Goal: Task Accomplishment & Management: Complete application form

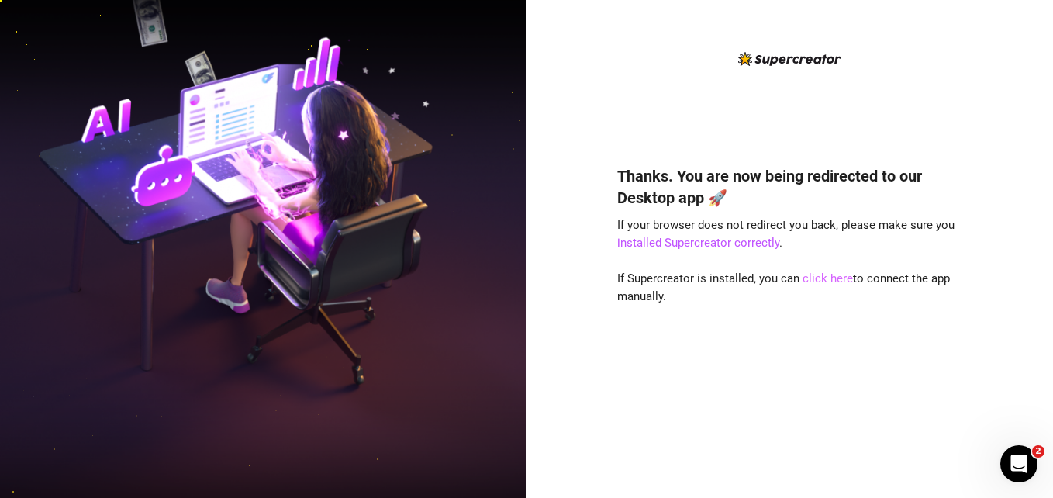
click at [814, 282] on link "click here" at bounding box center [828, 278] width 50 height 14
click at [851, 316] on div "Thanks. You are now being redirected to our Desktop app 🚀 If your browser does …" at bounding box center [790, 308] width 346 height 329
click at [904, 95] on div "Thanks. You are now being redirected to our Desktop app 🚀 If your browser does …" at bounding box center [790, 262] width 346 height 424
click at [814, 282] on link "click here" at bounding box center [828, 278] width 50 height 14
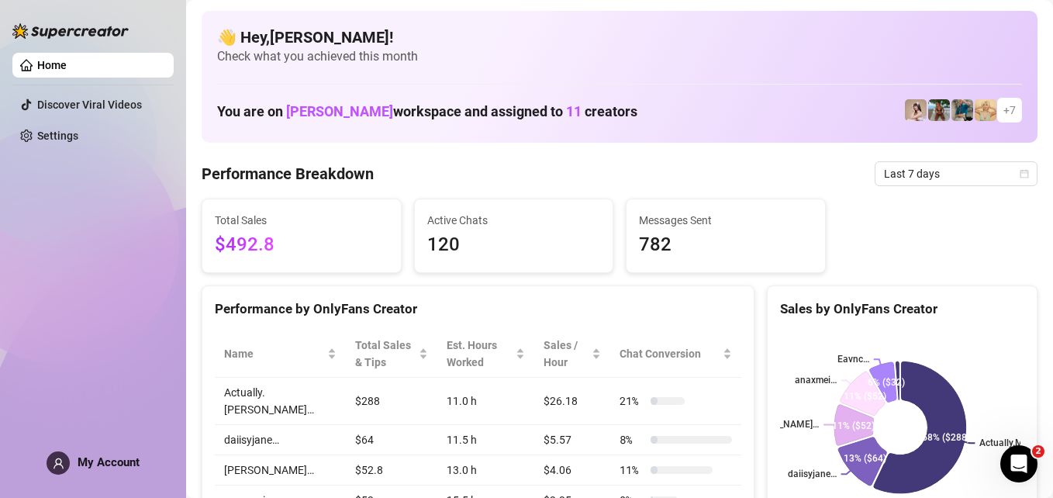
click at [59, 62] on link "Home" at bounding box center [51, 65] width 29 height 12
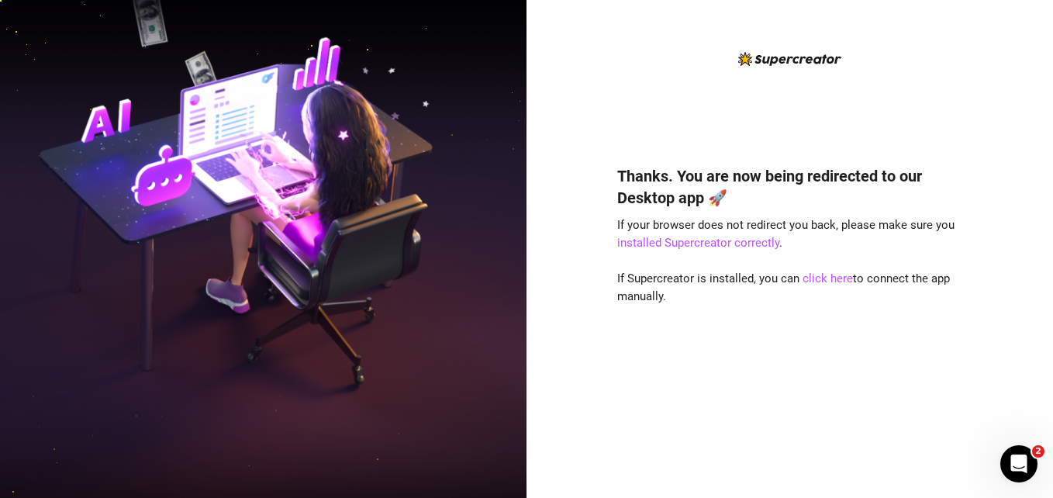
click at [1032, 90] on div "Thanks. You are now being redirected to our Desktop app 🚀 If your browser does …" at bounding box center [790, 249] width 527 height 498
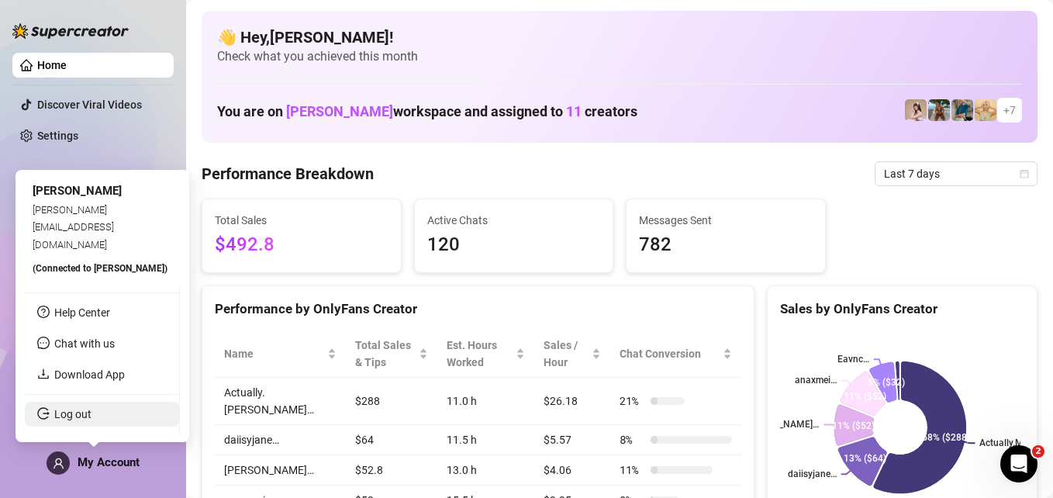
click at [92, 408] on link "Log out" at bounding box center [72, 414] width 37 height 12
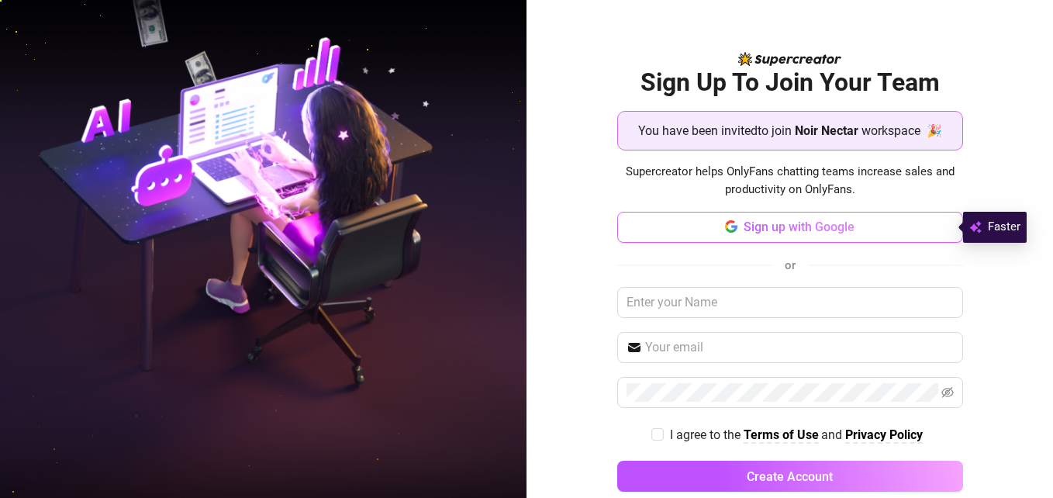
click at [835, 231] on span "Sign up with Google" at bounding box center [799, 227] width 111 height 15
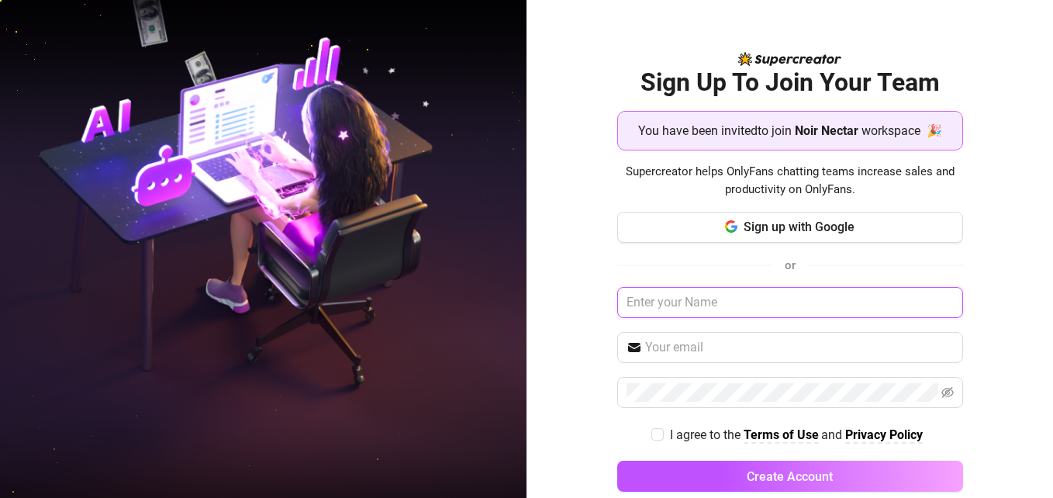
click at [738, 300] on input "text" at bounding box center [790, 302] width 346 height 31
type input "a"
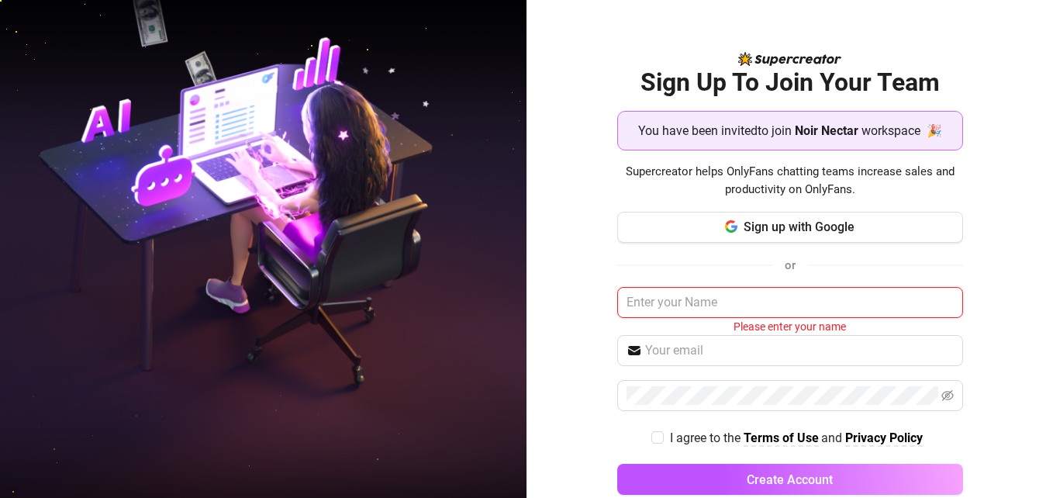
paste input "[EMAIL_ADDRESS][DOMAIN_NAME]"
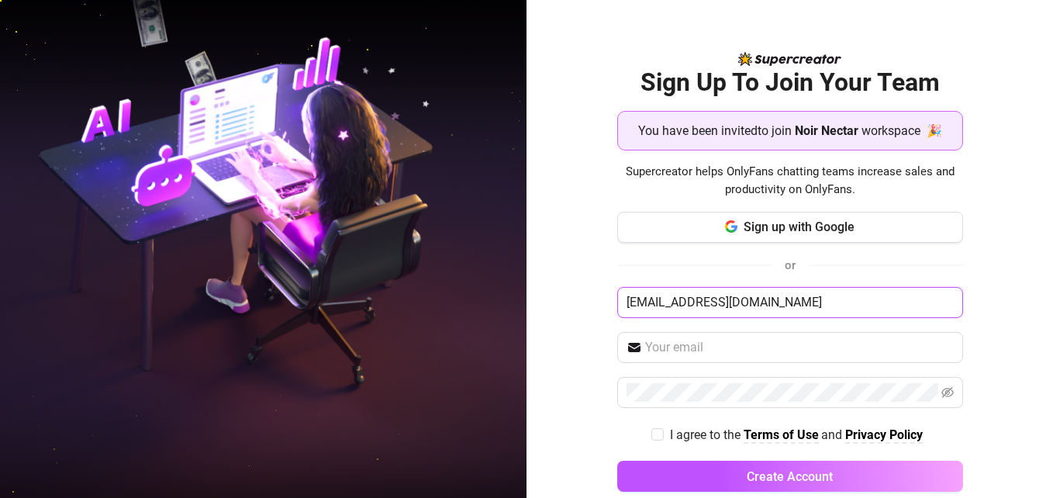
type input "[EMAIL_ADDRESS][DOMAIN_NAME]"
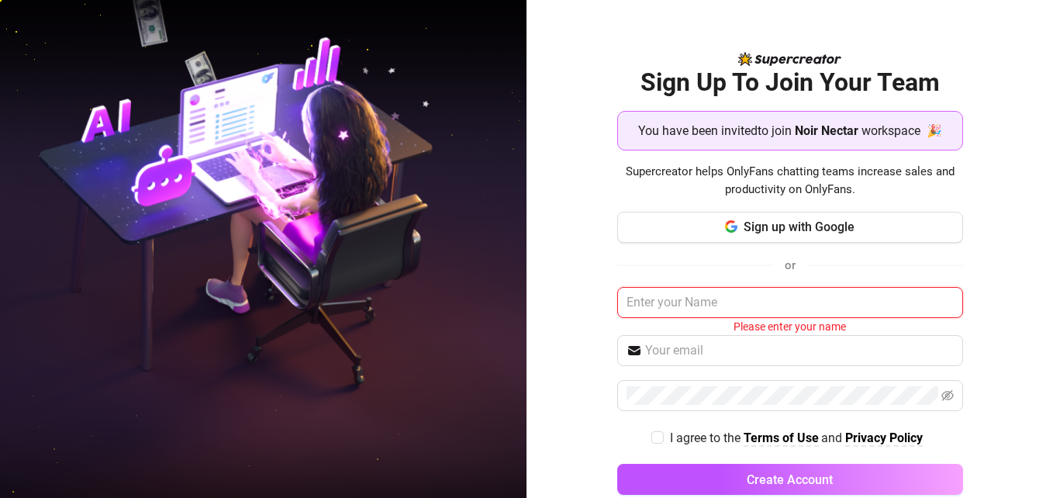
click at [693, 309] on input "text" at bounding box center [790, 302] width 346 height 31
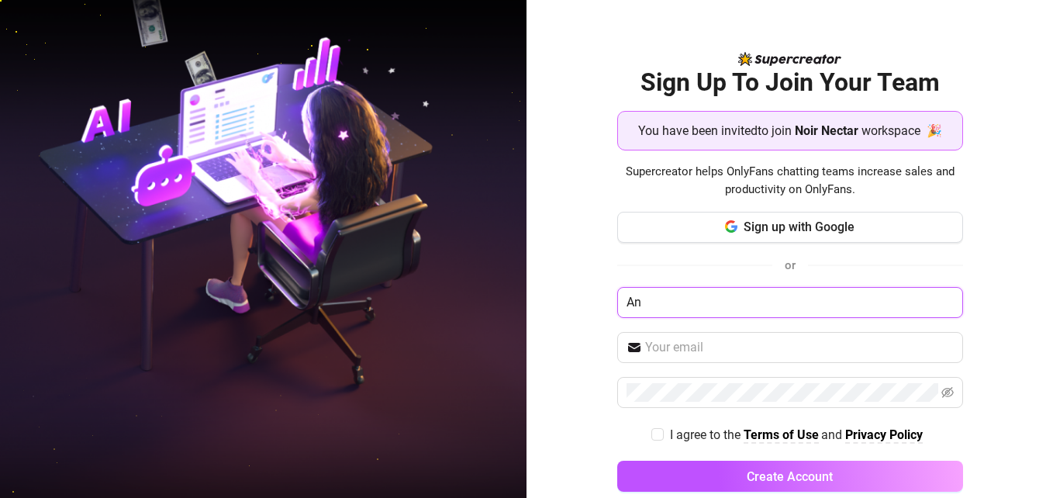
type input "A"
type input "[PERSON_NAME]"
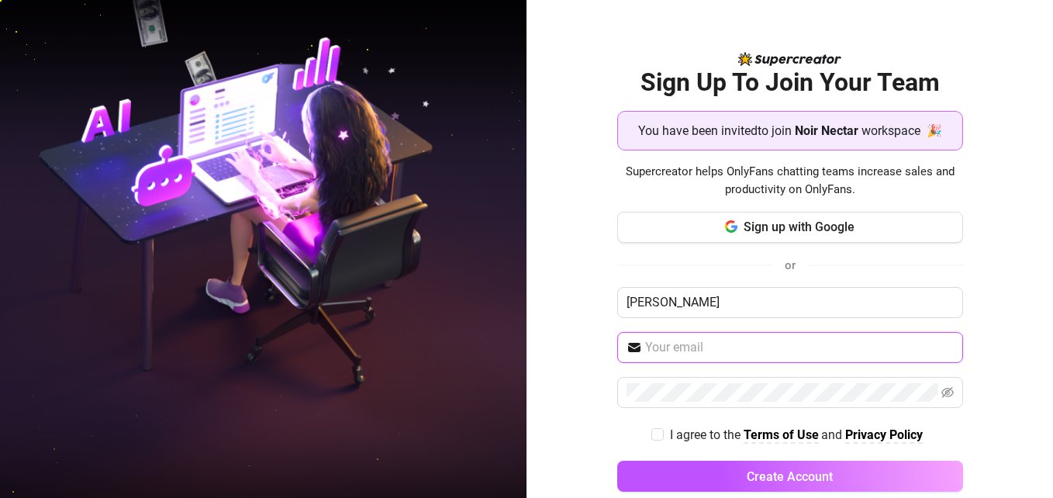
click at [679, 348] on input "text" at bounding box center [799, 347] width 309 height 19
type input "[EMAIL_ADDRESS][DOMAIN_NAME]"
click at [664, 436] on span "I agree to the Terms of Use and Privacy Policy" at bounding box center [796, 434] width 265 height 19
click at [658, 436] on input "I agree to the Terms of Use and Privacy Policy" at bounding box center [657, 433] width 11 height 11
checkbox input "true"
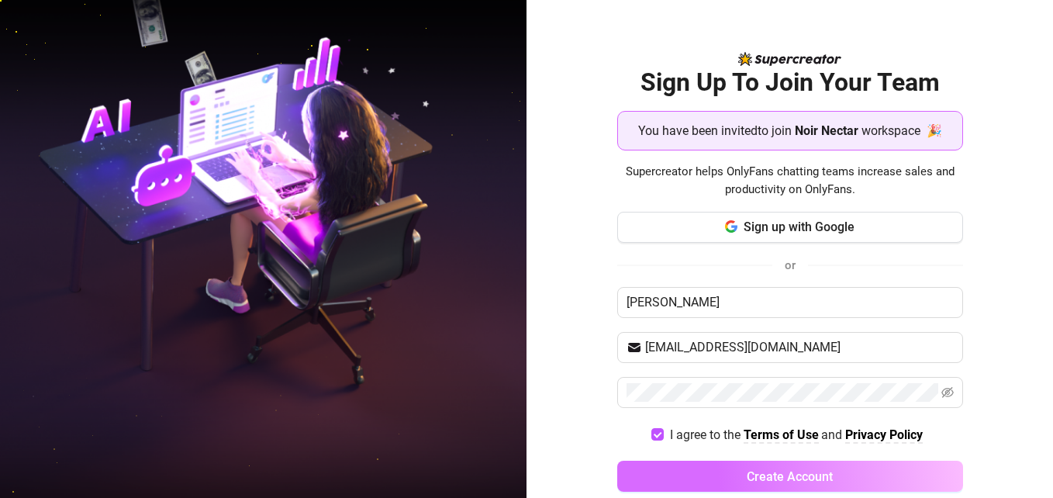
click at [709, 481] on button "Create Account" at bounding box center [790, 476] width 346 height 31
